Goal: Task Accomplishment & Management: Manage account settings

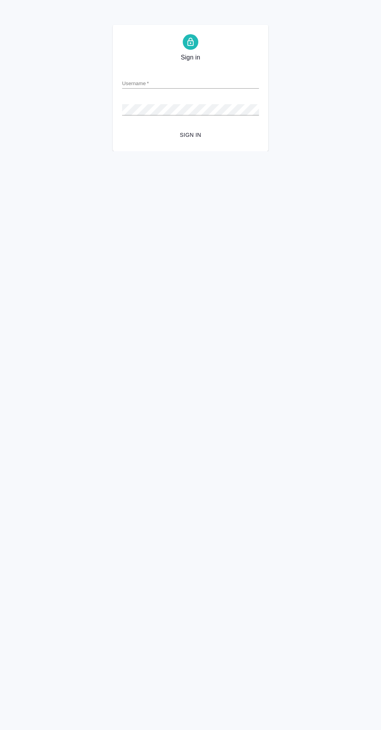
click at [145, 78] on input "Username   *" at bounding box center [190, 83] width 137 height 11
type input "[PERSON_NAME][EMAIL_ADDRESS][DOMAIN_NAME]"
click at [122, 128] on button "Sign in" at bounding box center [190, 135] width 137 height 14
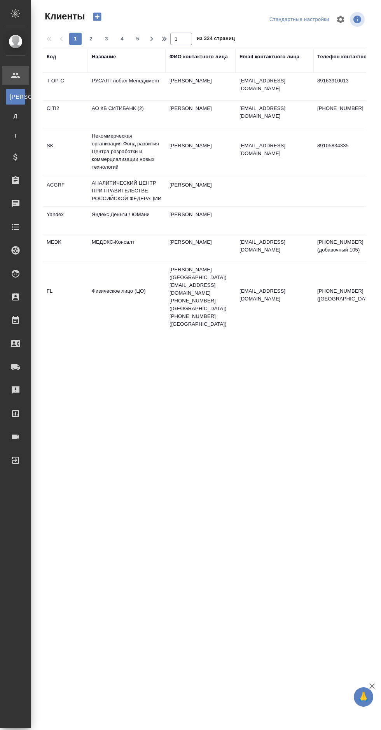
select select "RU"
click at [7, 180] on b at bounding box center [6, 181] width 3 height 2
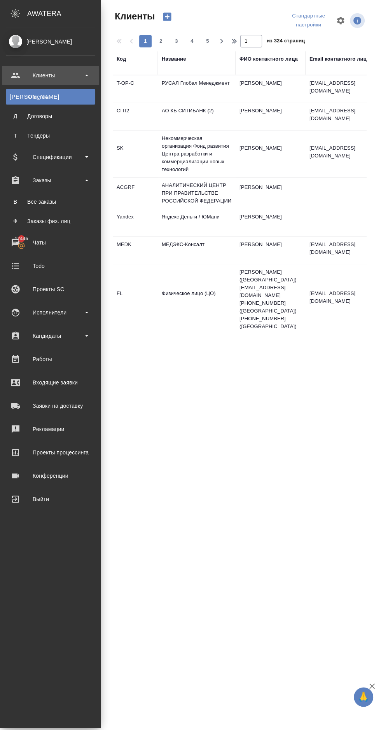
click at [23, 205] on div "Все заказы" at bounding box center [51, 202] width 82 height 8
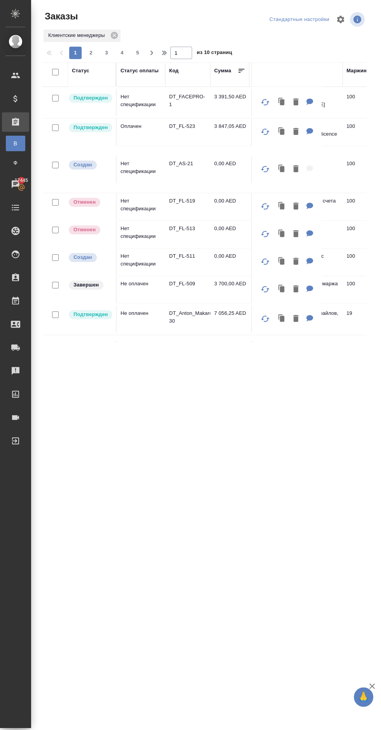
click at [376, 475] on div ".cls-1 fill:#fff; AWATERA Solokha Petro Клиенты Спецификации Заказы В Все заказ…" at bounding box center [190, 365] width 381 height 730
